Goal: Task Accomplishment & Management: Manage account settings

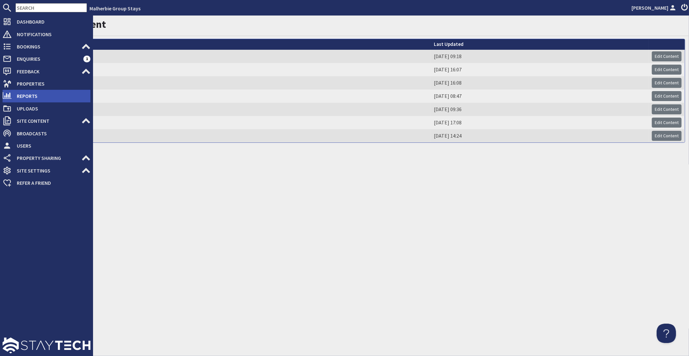
click at [23, 98] on span "Reports" at bounding box center [51, 96] width 79 height 10
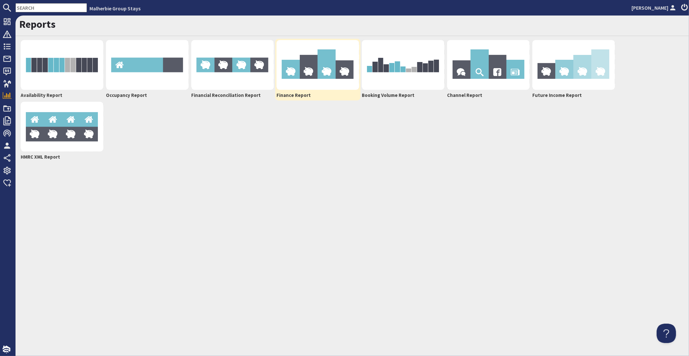
click at [320, 58] on img at bounding box center [317, 65] width 83 height 50
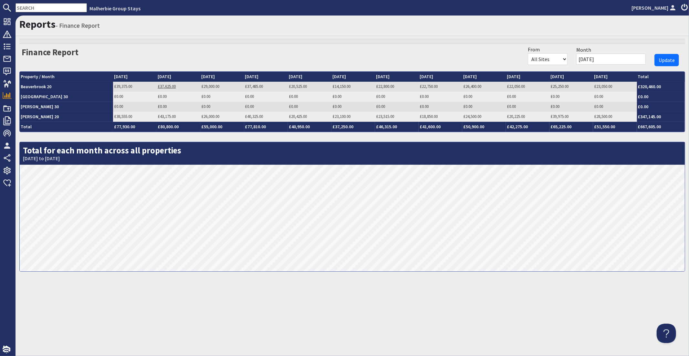
click at [158, 84] on link "£37,625.00" at bounding box center [167, 86] width 18 height 5
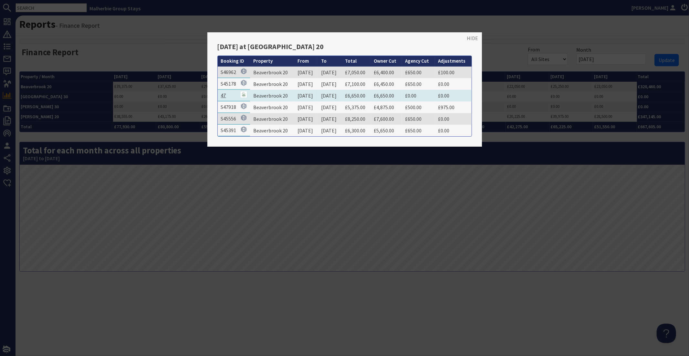
click at [221, 93] on link "47" at bounding box center [223, 95] width 5 height 6
click at [229, 194] on div at bounding box center [344, 178] width 689 height 356
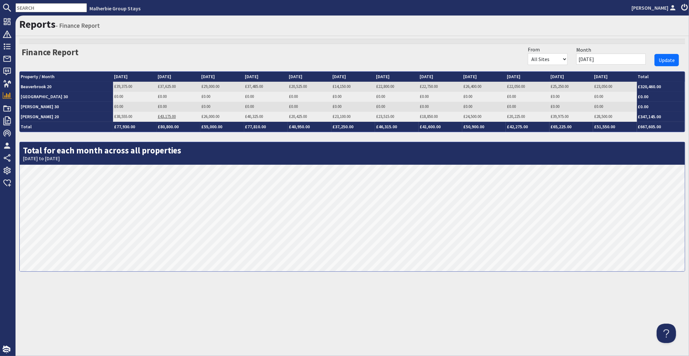
click at [158, 116] on link "£43,175.00" at bounding box center [167, 116] width 18 height 5
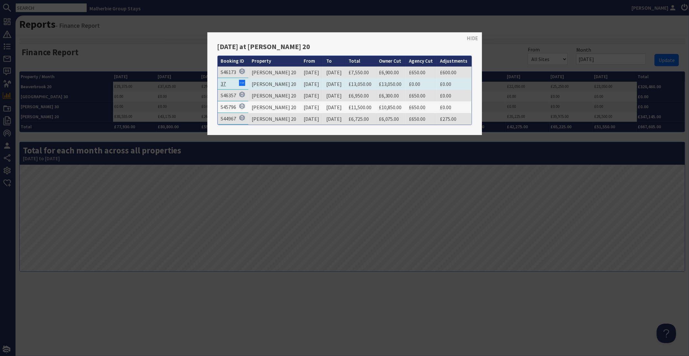
click at [222, 83] on link "37" at bounding box center [223, 83] width 5 height 6
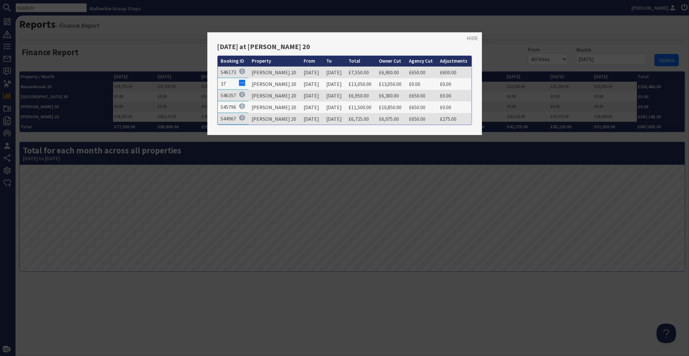
click at [205, 169] on div at bounding box center [344, 178] width 689 height 356
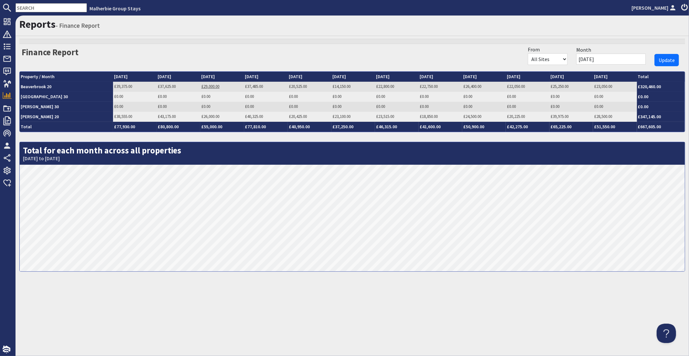
click at [201, 85] on link "£29,000.00" at bounding box center [210, 86] width 18 height 5
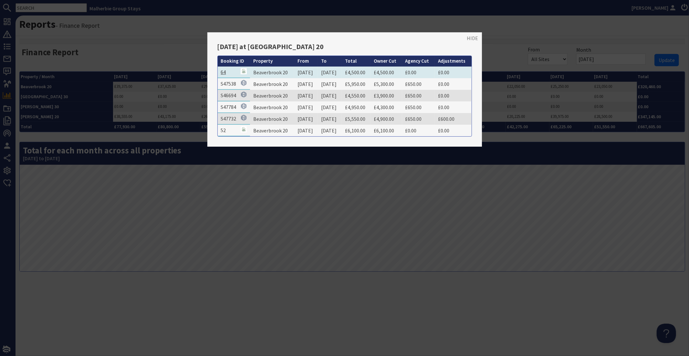
click at [223, 72] on link "64" at bounding box center [223, 72] width 5 height 6
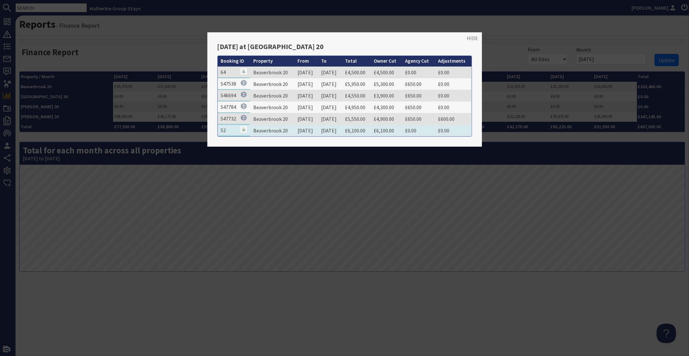
click at [226, 129] on td "52" at bounding box center [234, 131] width 32 height 12
click at [225, 129] on link "52" at bounding box center [223, 130] width 5 height 6
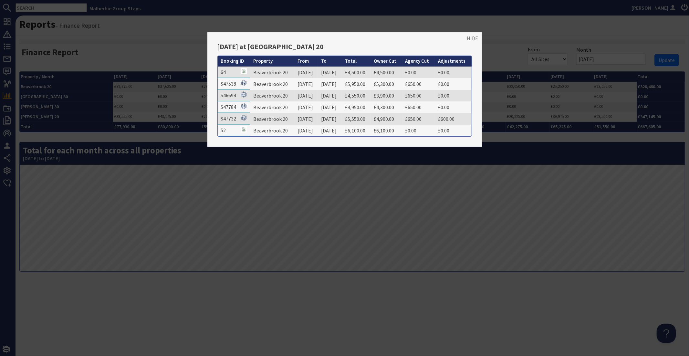
click at [109, 171] on div at bounding box center [344, 178] width 689 height 356
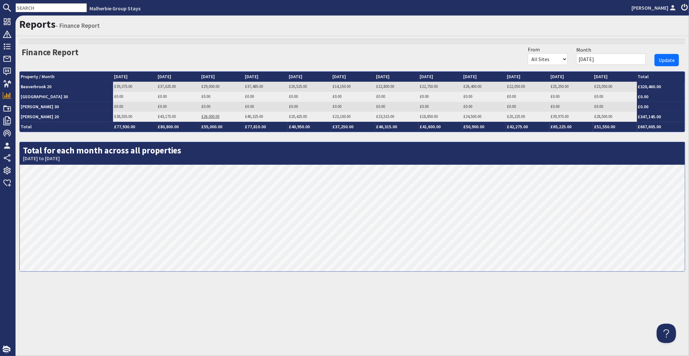
click at [201, 118] on link "£26,000.00" at bounding box center [210, 116] width 18 height 5
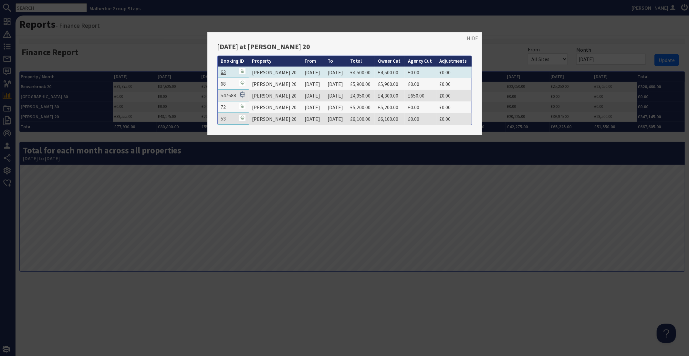
click at [224, 71] on link "63" at bounding box center [223, 72] width 5 height 6
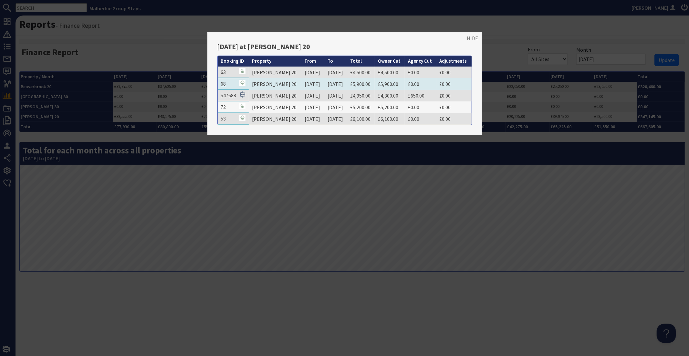
click at [223, 84] on link "68" at bounding box center [223, 83] width 5 height 6
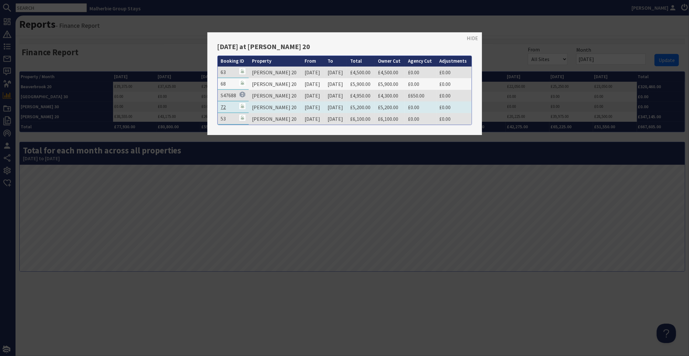
click at [225, 104] on link "72" at bounding box center [223, 107] width 5 height 6
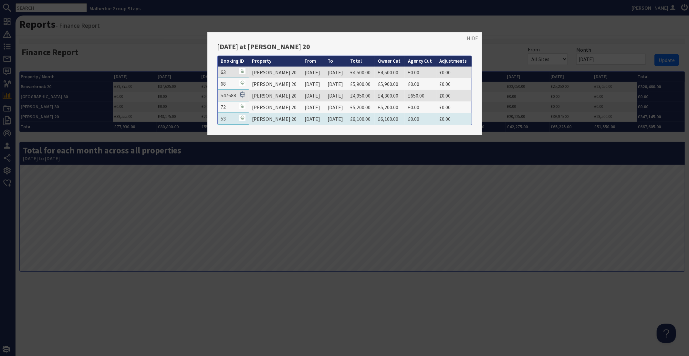
click at [222, 116] on link "53" at bounding box center [223, 118] width 5 height 6
click at [148, 93] on div at bounding box center [344, 178] width 689 height 356
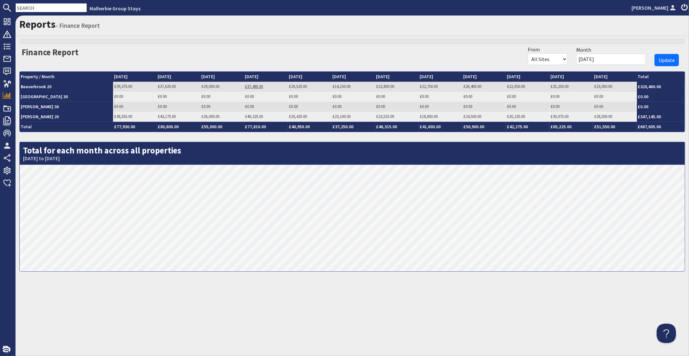
click at [245, 86] on link "£37,485.00" at bounding box center [254, 86] width 18 height 5
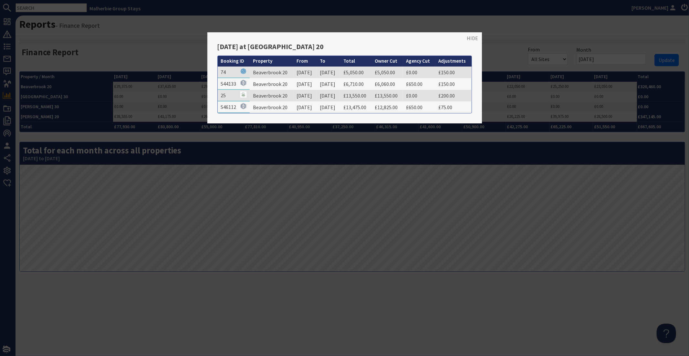
click at [154, 65] on div at bounding box center [344, 178] width 689 height 356
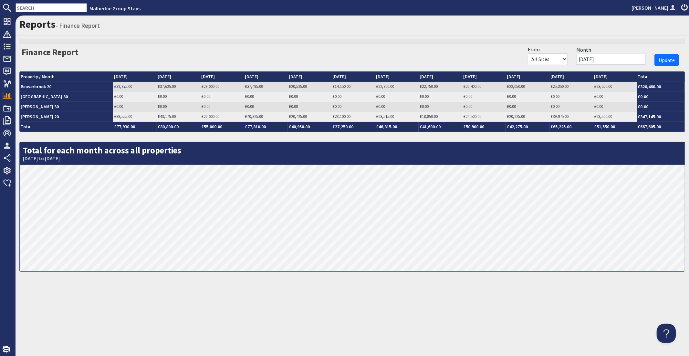
click at [49, 10] on input "text" at bounding box center [51, 7] width 71 height 9
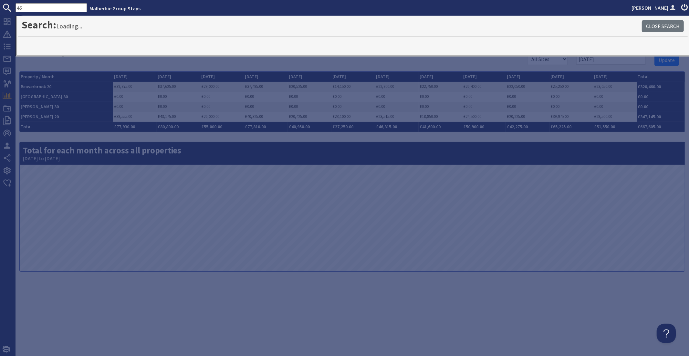
type input "45"
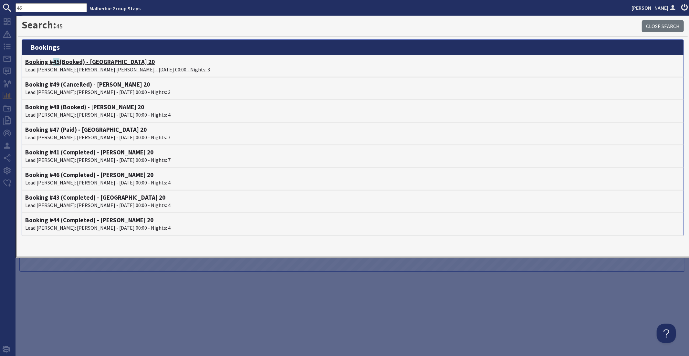
click at [82, 67] on p "Lead [PERSON_NAME]: [PERSON_NAME] [PERSON_NAME] - [DATE] 00:00 - Nights: 3" at bounding box center [352, 70] width 655 height 8
